Goal: Task Accomplishment & Management: Complete application form

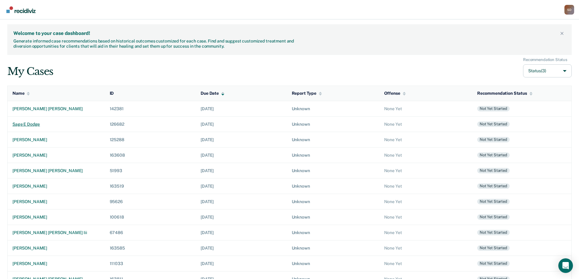
click at [33, 124] on div "sage e dodge" at bounding box center [56, 124] width 88 height 5
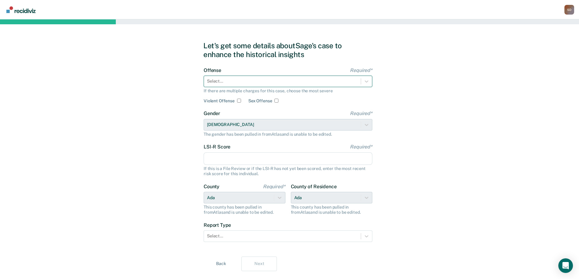
click at [248, 80] on div at bounding box center [282, 81] width 151 height 6
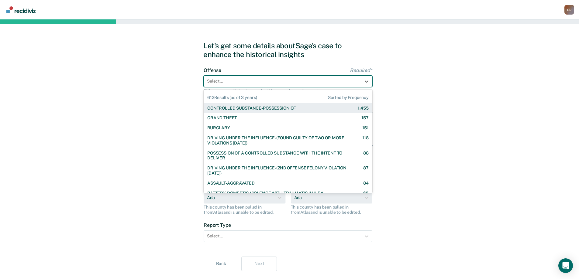
click at [258, 110] on div "CONTROLLED SUBSTANCE-POSSESSION OF" at bounding box center [251, 108] width 88 height 5
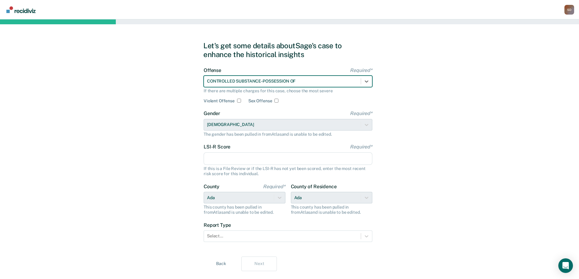
click at [259, 158] on input "LSI-R Score Required*" at bounding box center [288, 159] width 169 height 13
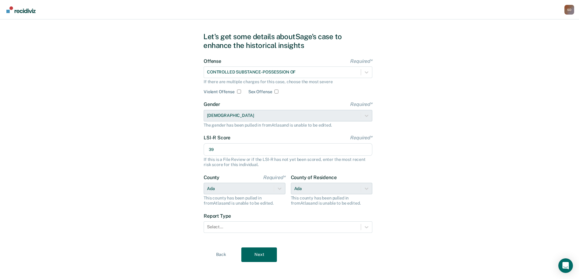
scroll to position [14, 0]
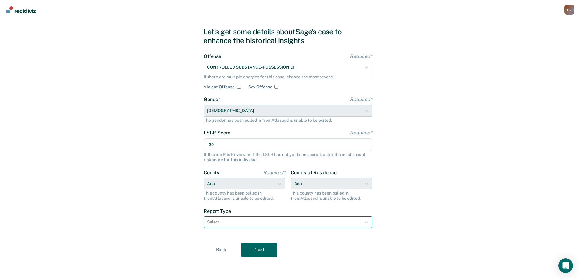
type input "39"
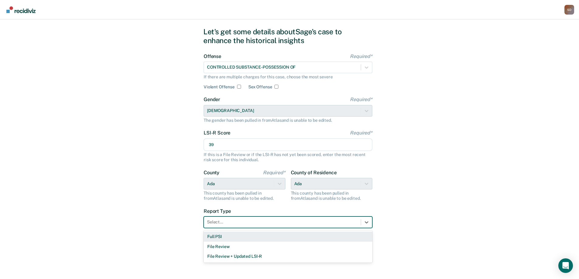
drag, startPoint x: 251, startPoint y: 219, endPoint x: 249, endPoint y: 228, distance: 9.1
click at [251, 219] on div "Select..." at bounding box center [282, 222] width 157 height 9
click at [242, 235] on div "Full PSI" at bounding box center [288, 237] width 169 height 10
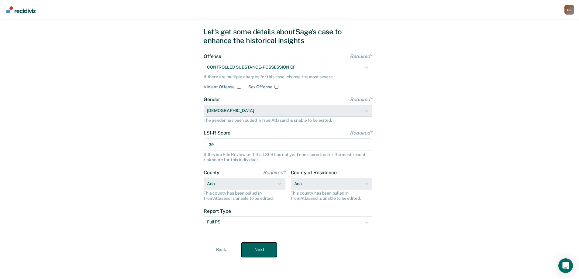
click at [270, 252] on button "Next" at bounding box center [259, 250] width 36 height 15
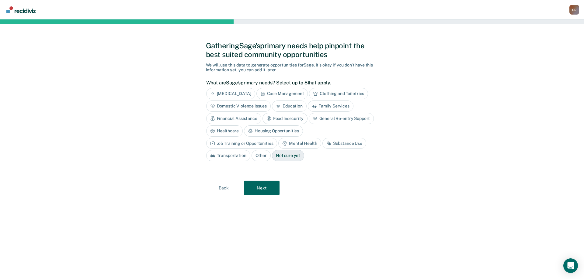
click at [329, 119] on div "General Re-entry Support" at bounding box center [341, 118] width 65 height 11
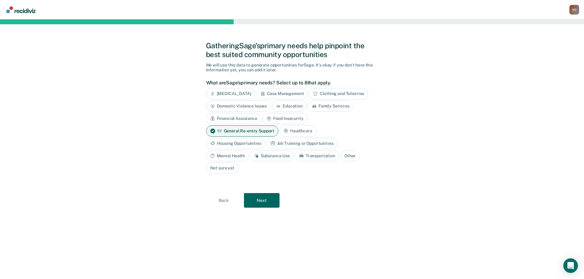
click at [225, 143] on div "Housing Opportunities" at bounding box center [235, 143] width 59 height 11
click at [306, 144] on div "Job Training or Opportunities" at bounding box center [308, 143] width 71 height 11
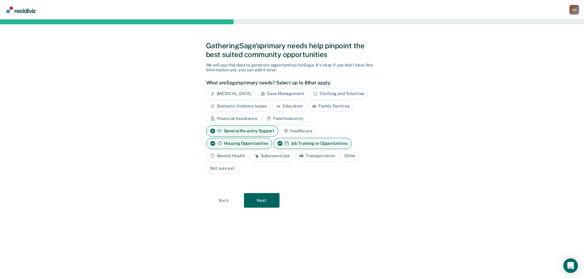
click at [236, 157] on div "Mental Health" at bounding box center [227, 155] width 43 height 11
click at [273, 155] on div "Substance Use" at bounding box center [279, 155] width 44 height 11
click at [327, 158] on div "Transportation" at bounding box center [331, 155] width 44 height 11
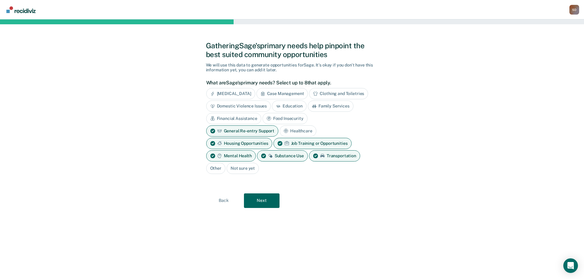
click at [227, 106] on div "Domestic Violence Issues" at bounding box center [238, 106] width 65 height 11
click at [256, 194] on button "Next" at bounding box center [262, 201] width 36 height 15
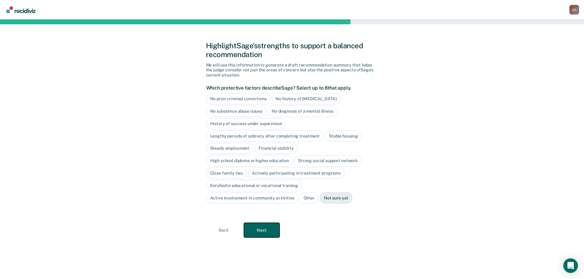
click at [264, 230] on button "Next" at bounding box center [262, 230] width 36 height 15
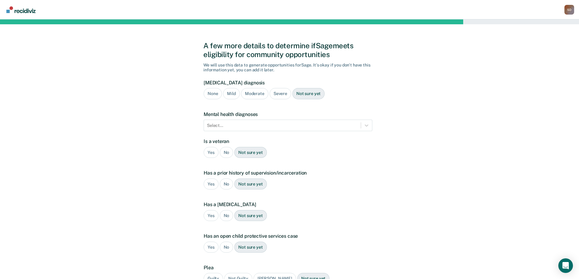
scroll to position [30, 0]
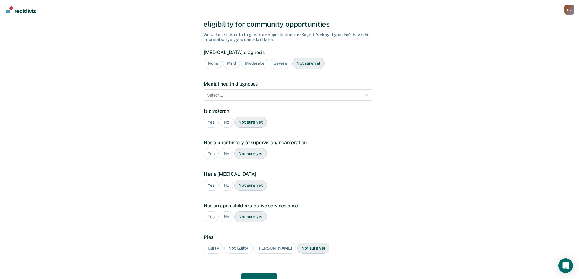
click at [279, 63] on div "Severe" at bounding box center [281, 63] width 22 height 11
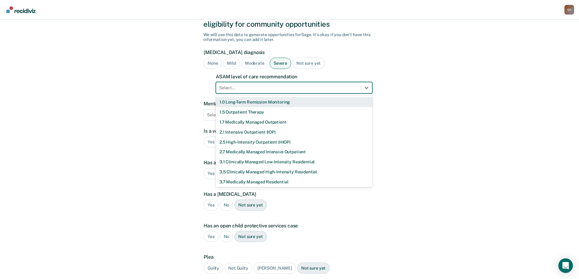
click at [274, 88] on div at bounding box center [288, 88] width 139 height 6
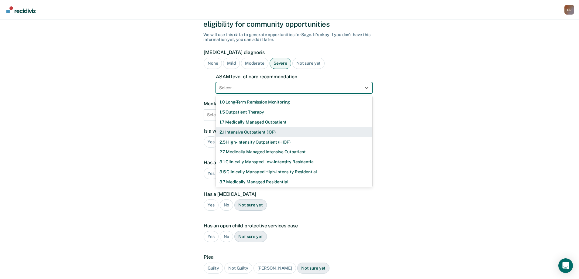
click at [270, 131] on div "2.1 Intensive Outpatient (IOP)" at bounding box center [294, 132] width 157 height 10
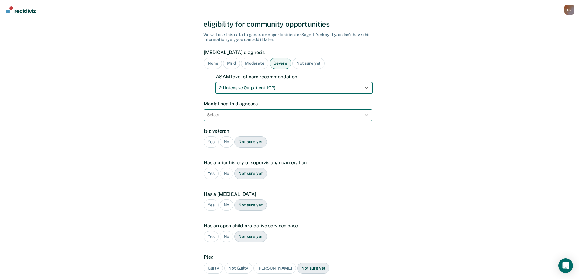
click at [272, 115] on div at bounding box center [282, 115] width 151 height 6
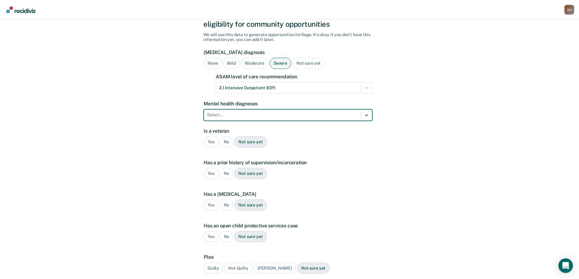
click at [529, 126] on div "A few more details to determine if [PERSON_NAME] meets eligibility for communit…" at bounding box center [289, 159] width 579 height 341
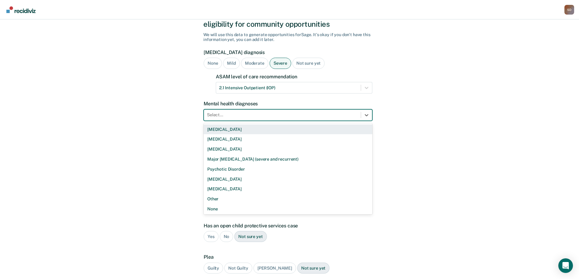
click at [286, 114] on div at bounding box center [282, 115] width 151 height 6
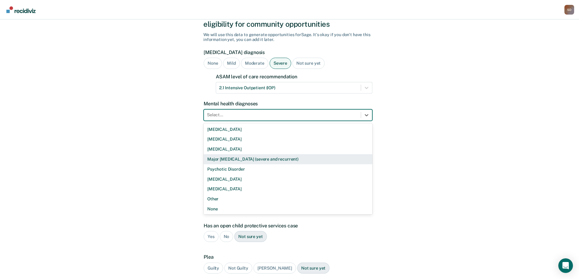
click at [299, 161] on div "Major [MEDICAL_DATA] (severe and recurrent)" at bounding box center [288, 159] width 169 height 10
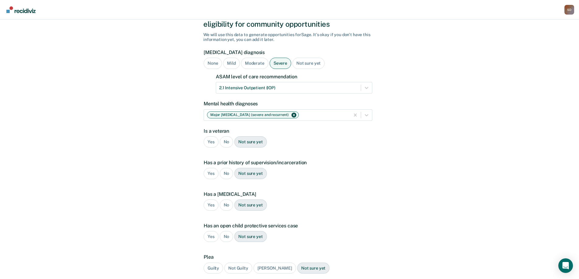
click at [228, 140] on div "No" at bounding box center [227, 141] width 14 height 11
click at [209, 176] on div "Yes" at bounding box center [211, 173] width 15 height 11
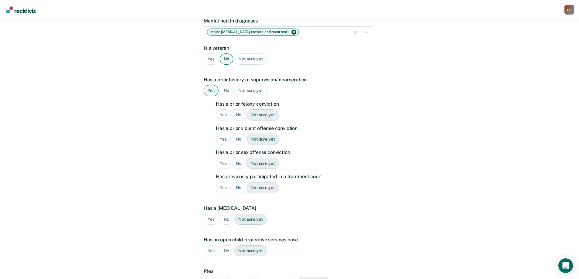
scroll to position [122, 0]
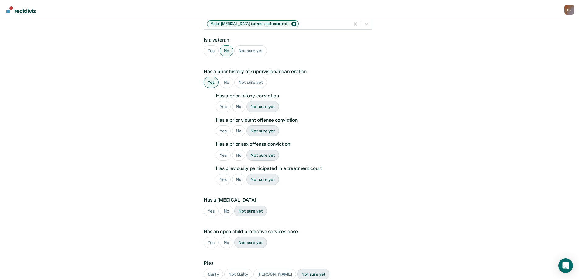
click at [223, 105] on div "Yes" at bounding box center [223, 106] width 15 height 11
click at [235, 129] on div "No" at bounding box center [239, 131] width 14 height 11
click at [236, 151] on div "No" at bounding box center [239, 155] width 14 height 11
click at [236, 183] on div "No" at bounding box center [239, 179] width 14 height 11
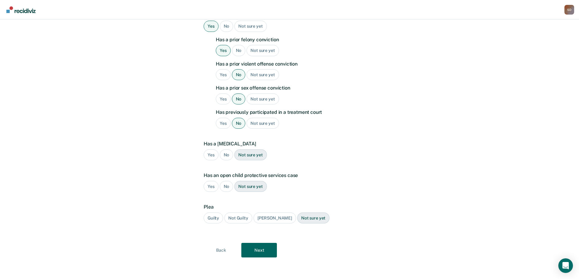
scroll to position [178, 0]
click at [229, 157] on div "No" at bounding box center [227, 154] width 14 height 11
click at [227, 187] on div "No" at bounding box center [227, 186] width 14 height 11
click at [206, 216] on div "Guilty" at bounding box center [213, 217] width 19 height 11
click at [257, 250] on button "Next" at bounding box center [259, 250] width 36 height 15
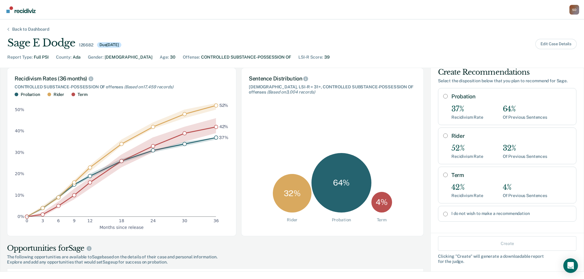
scroll to position [12, 0]
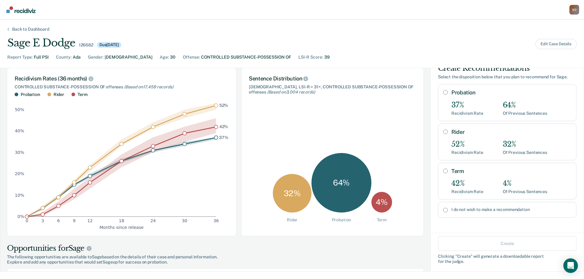
click at [443, 94] on input "Probation" at bounding box center [445, 92] width 5 height 5
radio input "true"
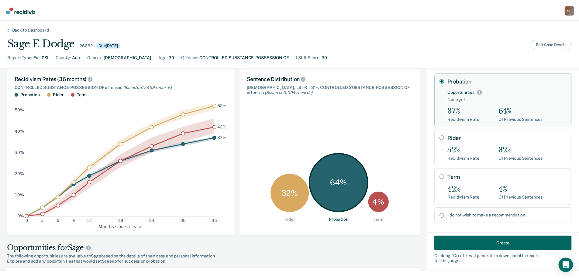
scroll to position [29, 0]
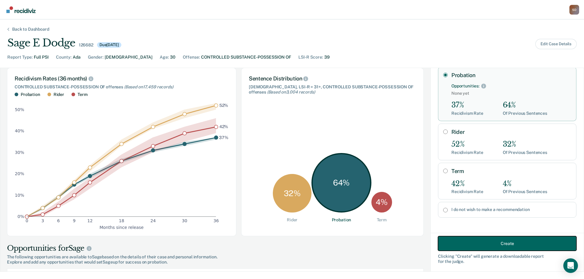
click at [488, 243] on button "Create" at bounding box center [507, 243] width 138 height 15
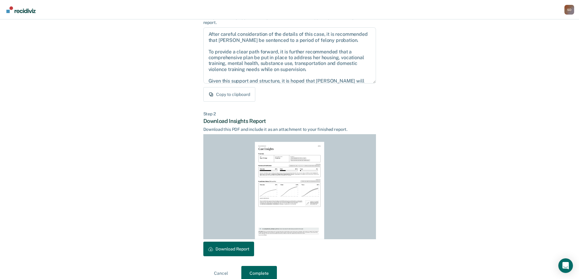
scroll to position [67, 0]
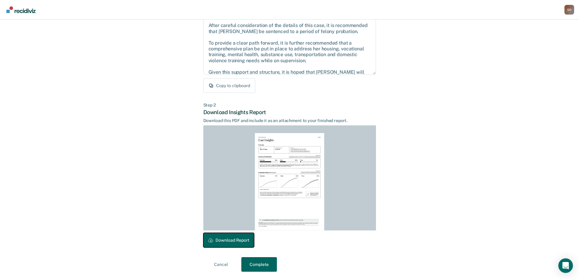
click at [243, 238] on button "Download Report" at bounding box center [228, 240] width 51 height 15
click at [257, 265] on button "Complete" at bounding box center [259, 264] width 36 height 15
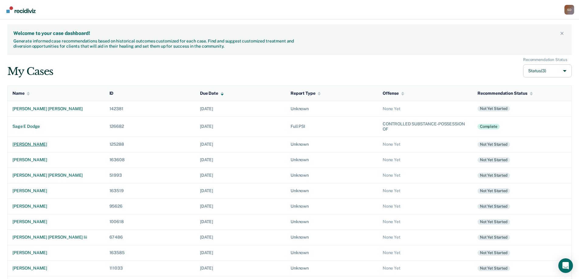
click at [26, 142] on div "[PERSON_NAME]" at bounding box center [55, 144] width 87 height 5
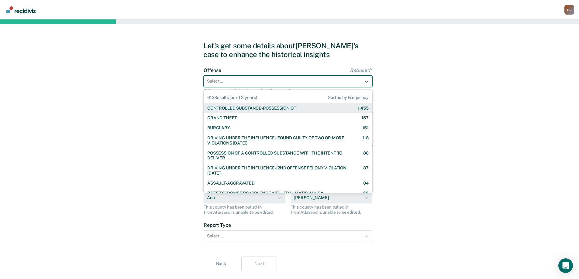
click at [296, 83] on div at bounding box center [282, 81] width 151 height 6
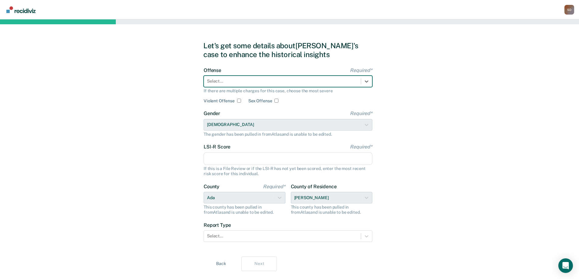
click at [253, 84] on div at bounding box center [282, 81] width 151 height 6
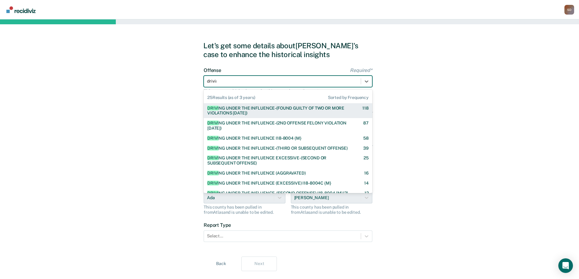
type input "driving"
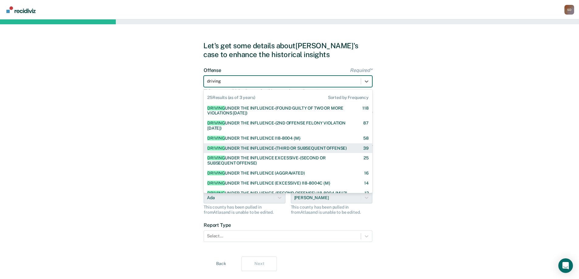
click at [257, 145] on div "DRIVING UNDER THE INFLUENCE-(THIRD OR SUBSEQUENT OFFENSE) 39" at bounding box center [288, 148] width 169 height 10
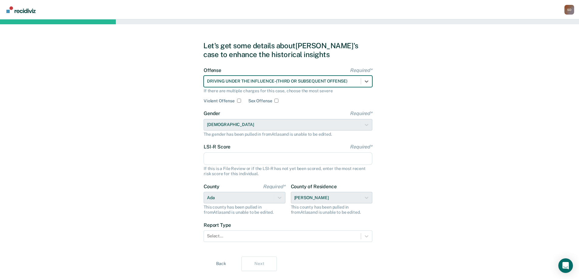
click at [238, 157] on input "LSI-R Score Required*" at bounding box center [288, 159] width 169 height 13
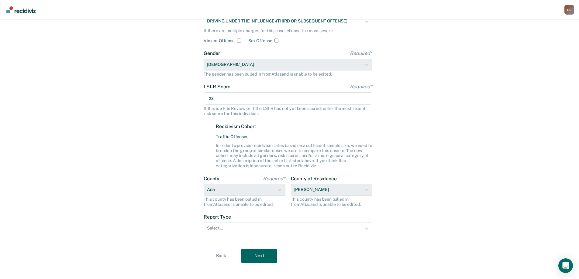
scroll to position [61, 0]
type input "22"
click at [415, 136] on div "Let's get some details about [PERSON_NAME]'s case to enhance the historical ins…" at bounding box center [289, 122] width 579 height 326
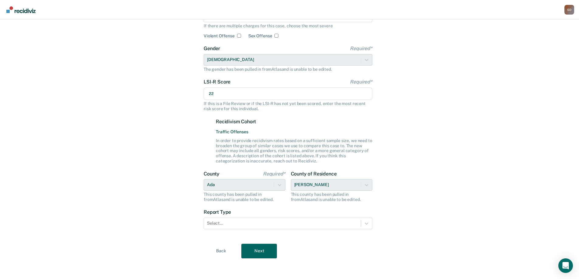
scroll to position [66, 0]
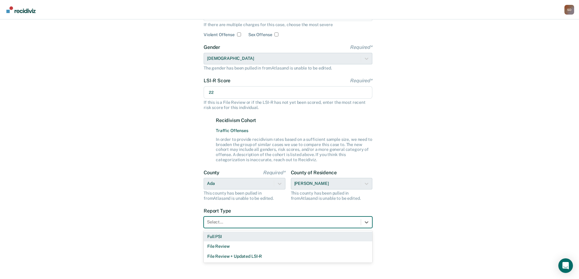
click at [243, 221] on div at bounding box center [282, 222] width 151 height 6
click at [236, 235] on div "Full PSI" at bounding box center [288, 237] width 169 height 10
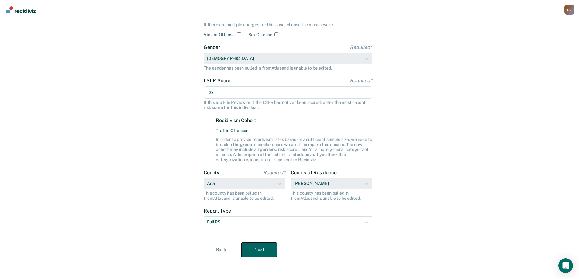
click at [259, 249] on button "Next" at bounding box center [259, 250] width 36 height 15
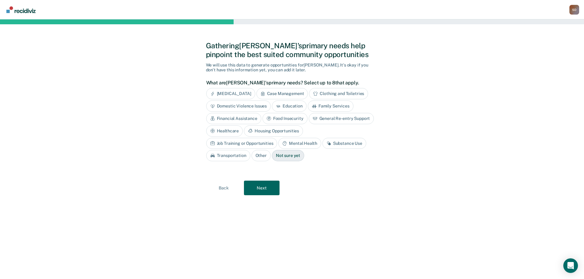
click at [322, 144] on div "Substance Use" at bounding box center [344, 143] width 44 height 11
click at [263, 190] on button "Next" at bounding box center [262, 188] width 36 height 15
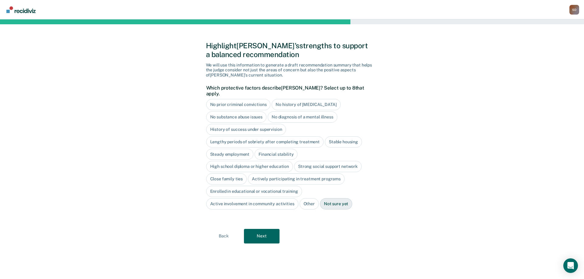
click at [61, 136] on div "Highlight [PERSON_NAME]'s strengths to support a balanced recommendation We wil…" at bounding box center [292, 149] width 584 height 260
click at [81, 134] on div "Highlight [PERSON_NAME]'s strengths to support a balanced recommendation We wil…" at bounding box center [292, 149] width 584 height 260
click at [50, 152] on div "Highlight [PERSON_NAME]'s strengths to support a balanced recommendation We wil…" at bounding box center [292, 149] width 584 height 260
click at [294, 112] on div "No diagnosis of a mental illness" at bounding box center [303, 117] width 70 height 11
click at [330, 136] on div "Stable housing" at bounding box center [343, 141] width 37 height 11
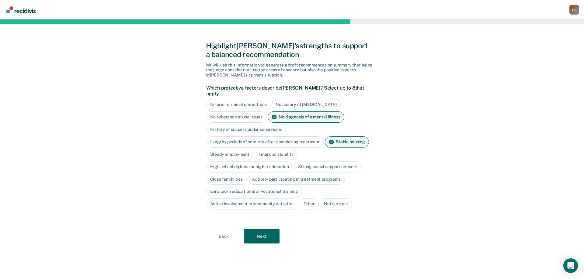
click at [236, 149] on div "Steady employment" at bounding box center [229, 154] width 47 height 11
click at [228, 161] on div "High school diploma or higher education" at bounding box center [249, 166] width 87 height 11
click at [342, 162] on div "Strong social support network" at bounding box center [334, 166] width 67 height 11
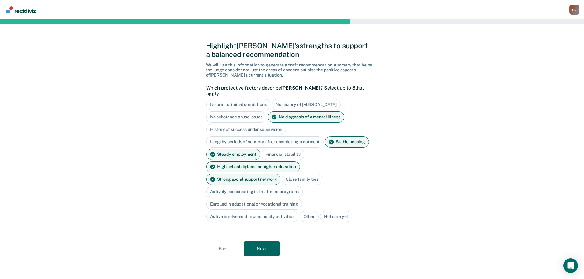
click at [281, 174] on div "Close family ties" at bounding box center [301, 179] width 41 height 11
click at [259, 242] on button "Next" at bounding box center [262, 249] width 36 height 15
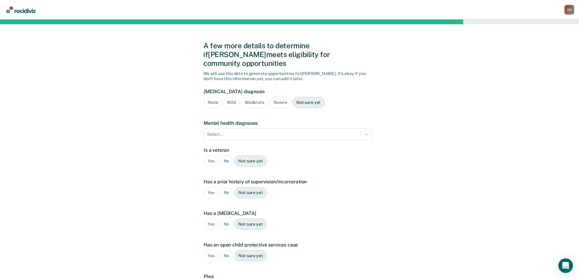
click at [97, 214] on div "A few more details to determine if [PERSON_NAME] meets eligibility for communit…" at bounding box center [289, 184] width 579 height 330
click at [247, 97] on div "Moderate" at bounding box center [254, 102] width 27 height 11
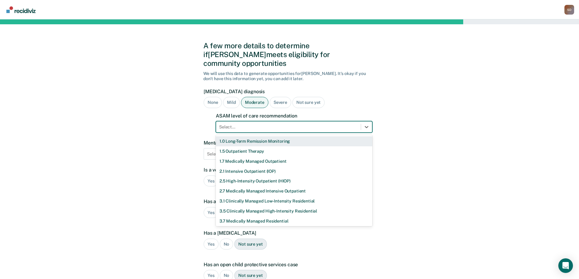
click at [263, 121] on div "Select..." at bounding box center [294, 127] width 157 height 12
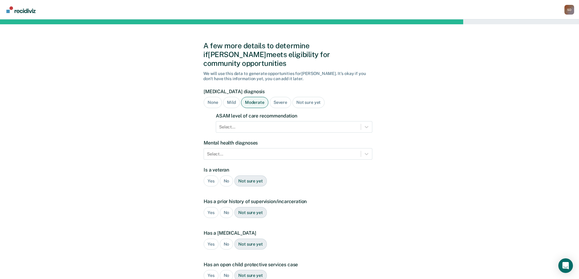
click at [104, 230] on div "A few more details to determine if [PERSON_NAME] meets eligibility for communit…" at bounding box center [289, 194] width 579 height 350
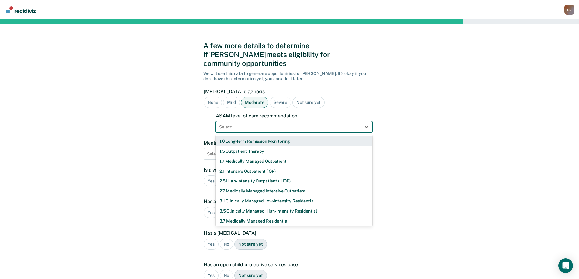
click at [280, 124] on div at bounding box center [288, 127] width 139 height 6
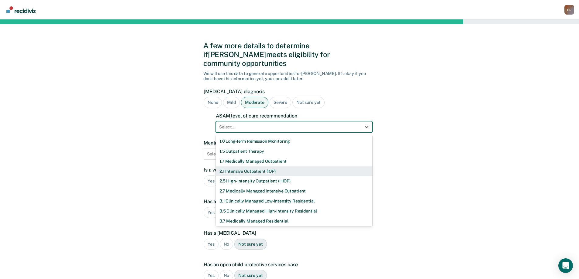
click at [276, 167] on div "2.1 Intensive Outpatient (IOP)" at bounding box center [294, 172] width 157 height 10
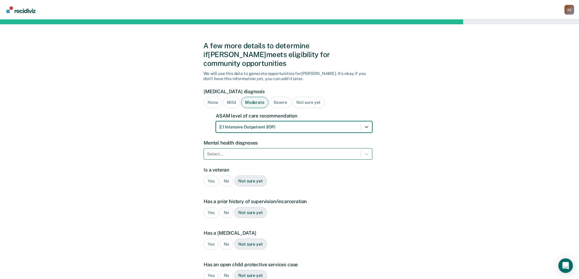
click at [282, 151] on div at bounding box center [282, 154] width 151 height 6
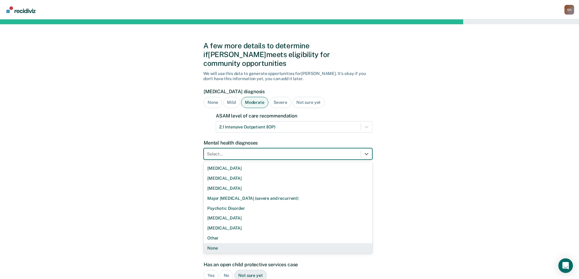
click at [246, 243] on div "None" at bounding box center [288, 248] width 169 height 10
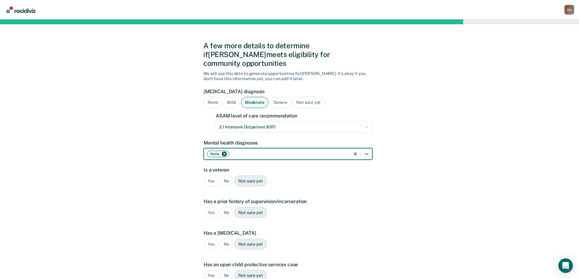
click at [226, 176] on div "No" at bounding box center [227, 181] width 14 height 11
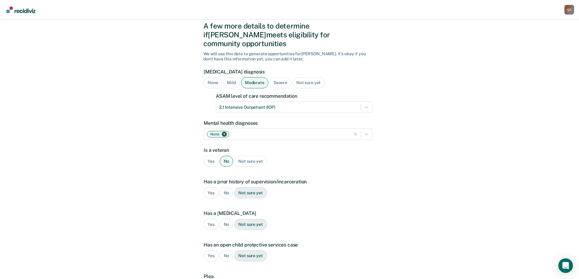
scroll to position [30, 0]
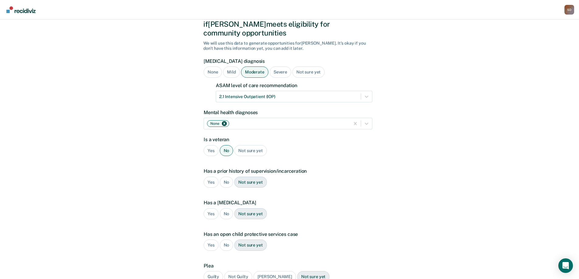
click at [212, 177] on div "Yes" at bounding box center [211, 182] width 15 height 11
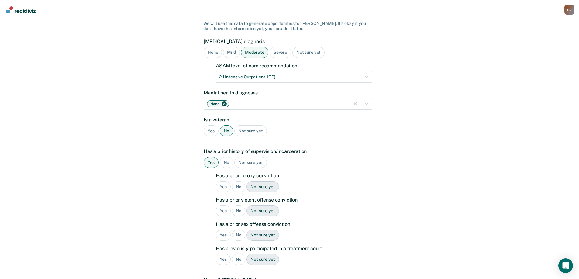
scroll to position [61, 0]
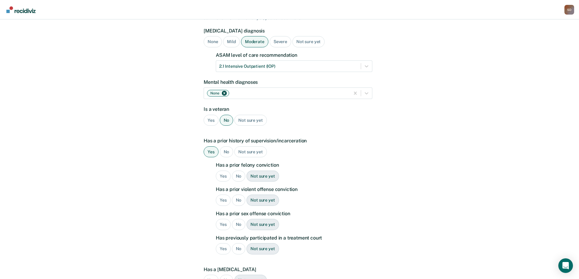
click at [224, 171] on div "Yes" at bounding box center [223, 176] width 15 height 11
click at [238, 195] on div "No" at bounding box center [239, 200] width 14 height 11
click at [236, 219] on div "No" at bounding box center [239, 224] width 14 height 11
click at [235, 243] on div "No" at bounding box center [239, 248] width 14 height 11
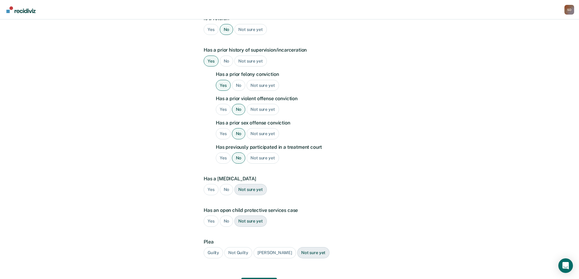
scroll to position [152, 0]
click at [226, 184] on div "No" at bounding box center [227, 189] width 14 height 11
click at [224, 216] on div "No" at bounding box center [227, 221] width 14 height 11
click at [215, 247] on div "Guilty" at bounding box center [213, 252] width 19 height 11
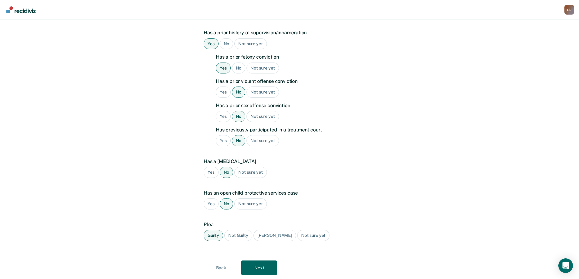
scroll to position [178, 0]
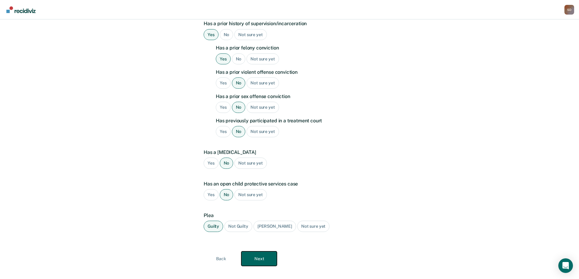
click at [262, 252] on button "Next" at bounding box center [259, 259] width 36 height 15
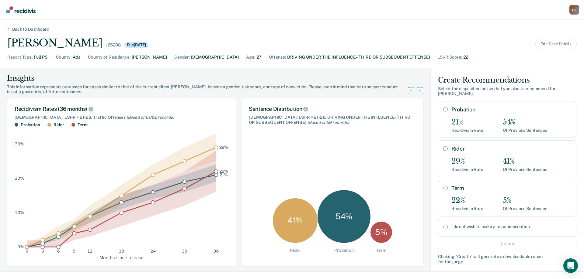
click at [443, 107] on input "Probation" at bounding box center [445, 109] width 5 height 5
radio input "true"
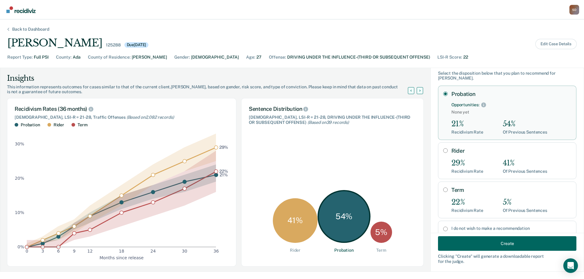
scroll to position [29, 0]
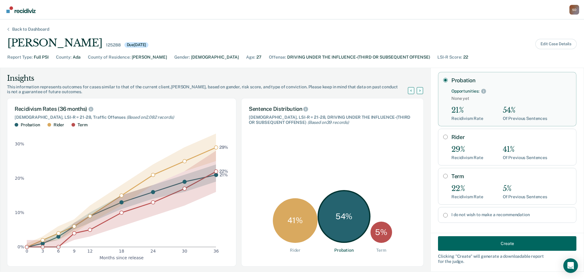
click at [443, 135] on input "Rider" at bounding box center [445, 137] width 5 height 5
radio input "true"
radio input "false"
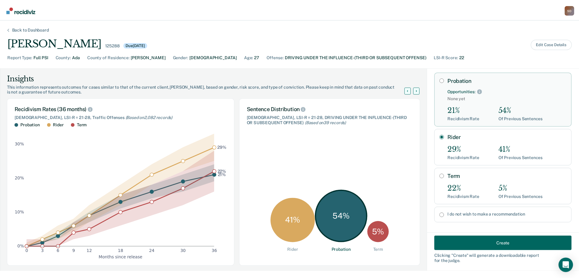
scroll to position [12, 0]
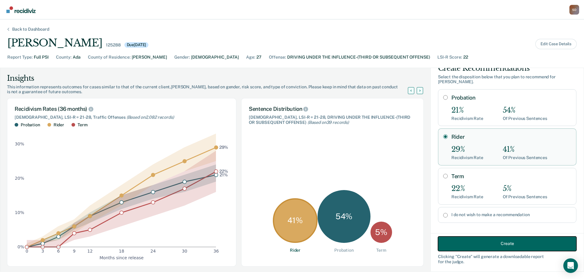
click at [460, 243] on button "Create" at bounding box center [507, 243] width 138 height 15
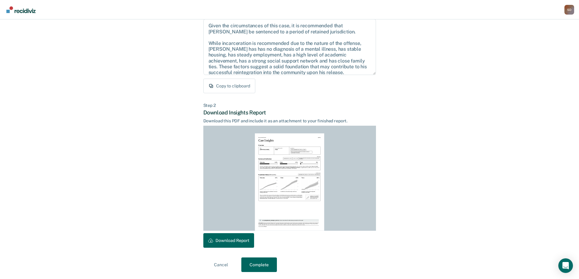
scroll to position [67, 0]
click at [240, 235] on div "Step 2 Download Insights Report Download this PDF and include it as an attachme…" at bounding box center [289, 175] width 173 height 145
click at [242, 241] on button "Download Report" at bounding box center [228, 240] width 51 height 15
click at [261, 263] on button "Complete" at bounding box center [259, 264] width 36 height 15
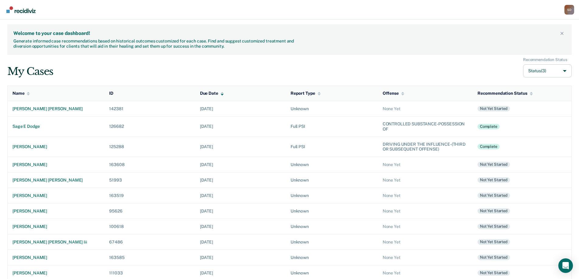
click at [571, 12] on div "S D" at bounding box center [569, 10] width 10 height 10
click at [523, 48] on link "Log Out" at bounding box center [539, 47] width 51 height 5
